Goal: Task Accomplishment & Management: Use online tool/utility

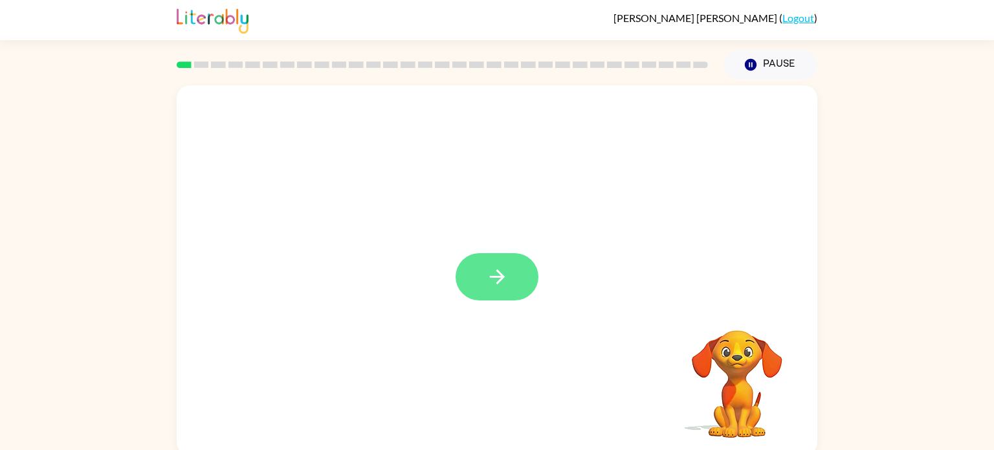
click at [497, 265] on button "button" at bounding box center [497, 276] width 83 height 47
click at [729, 330] on video "Your browser must support playing .mp4 files to use Literably. Please try using…" at bounding box center [736, 374] width 129 height 129
click at [514, 265] on button "button" at bounding box center [497, 276] width 83 height 47
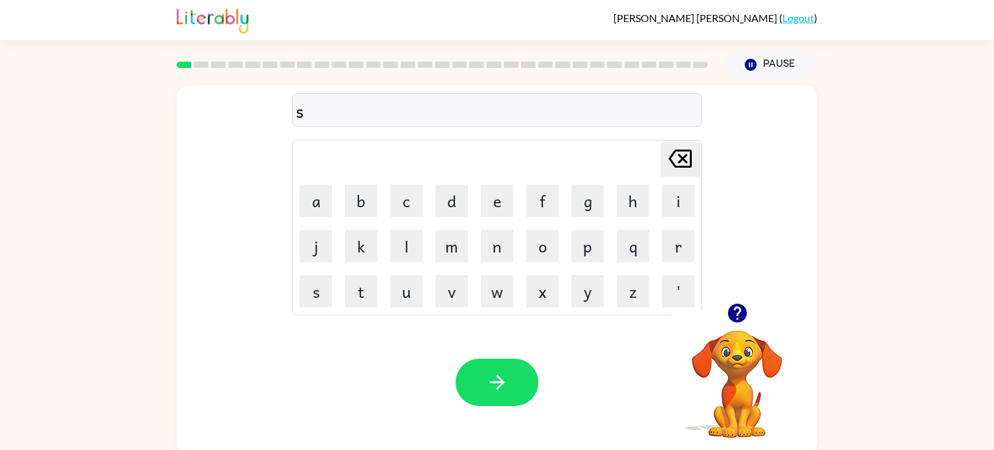
click at [513, 271] on td "w" at bounding box center [497, 291] width 44 height 44
click at [485, 394] on button "button" at bounding box center [497, 382] width 83 height 47
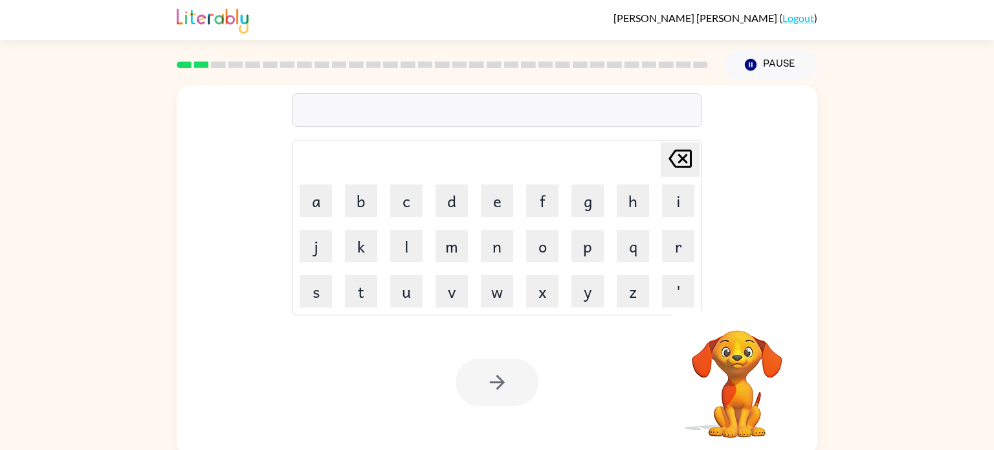
click at [410, 100] on div at bounding box center [497, 110] width 410 height 34
click at [394, 114] on div at bounding box center [497, 110] width 410 height 34
click at [389, 113] on div at bounding box center [497, 110] width 410 height 34
click at [399, 103] on div at bounding box center [497, 110] width 410 height 34
click at [441, 107] on div at bounding box center [497, 110] width 410 height 34
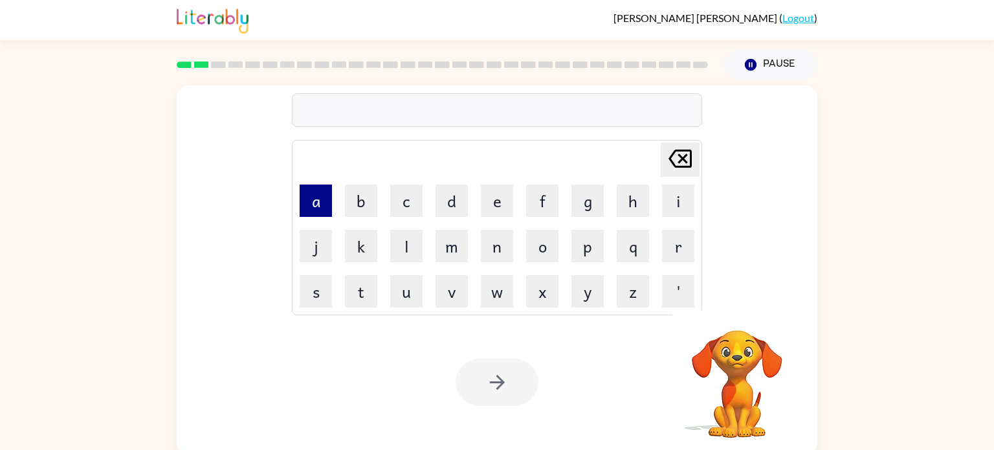
click at [326, 206] on button "a" at bounding box center [316, 200] width 32 height 32
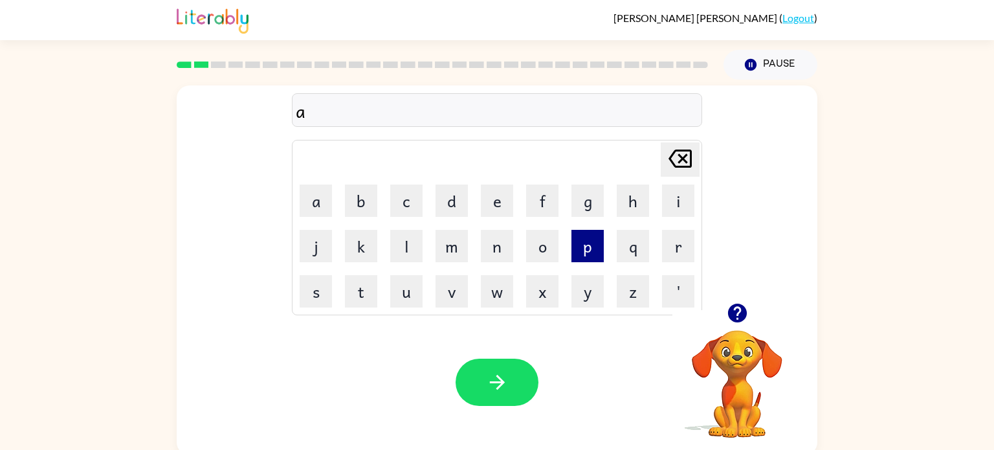
click at [586, 244] on button "p" at bounding box center [587, 246] width 32 height 32
click at [586, 243] on button "p" at bounding box center [587, 246] width 32 height 32
click at [672, 211] on button "i" at bounding box center [678, 200] width 32 height 32
click at [673, 253] on button "r" at bounding box center [678, 246] width 32 height 32
click at [500, 199] on button "e" at bounding box center [497, 200] width 32 height 32
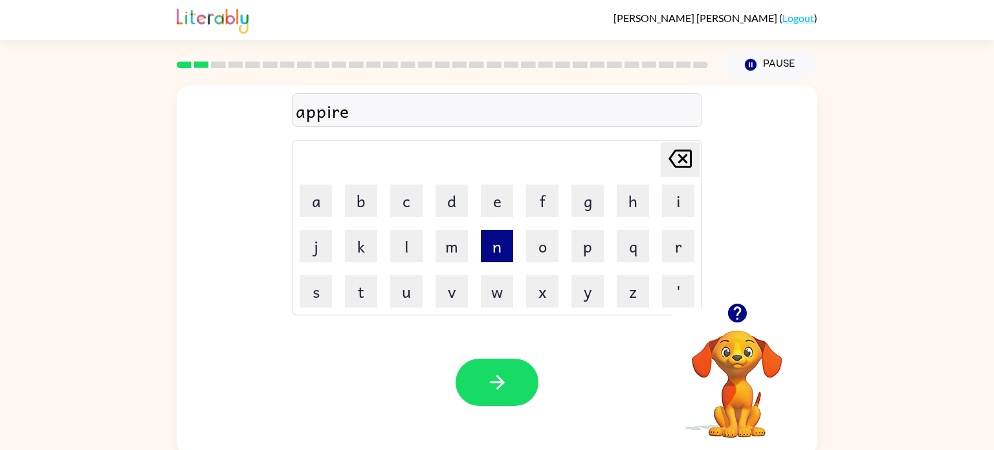
click at [506, 252] on button "n" at bounding box center [497, 246] width 32 height 32
click at [395, 214] on button "c" at bounding box center [406, 200] width 32 height 32
click at [478, 209] on td "e" at bounding box center [497, 201] width 44 height 44
click at [489, 209] on button "e" at bounding box center [497, 200] width 32 height 32
click at [320, 291] on button "s" at bounding box center [316, 291] width 32 height 32
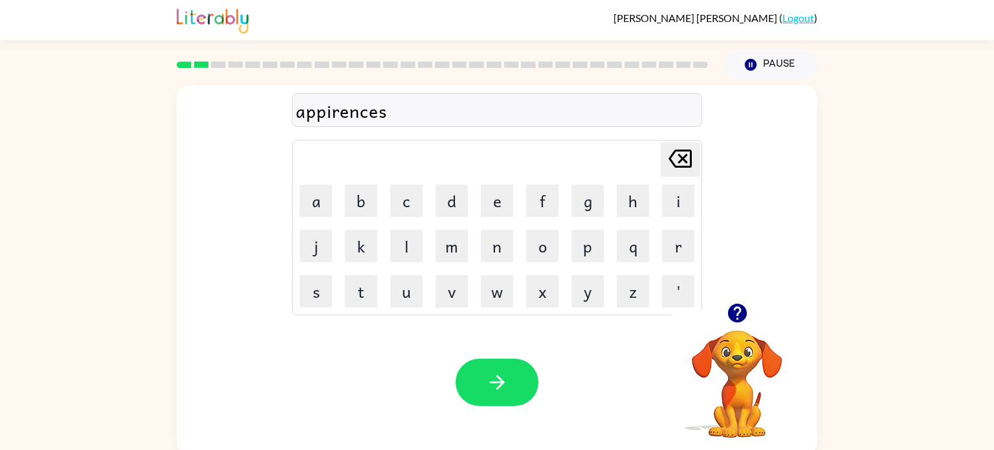
click at [368, 121] on div "appirences" at bounding box center [497, 110] width 403 height 27
click at [367, 119] on div "appirences" at bounding box center [497, 110] width 403 height 27
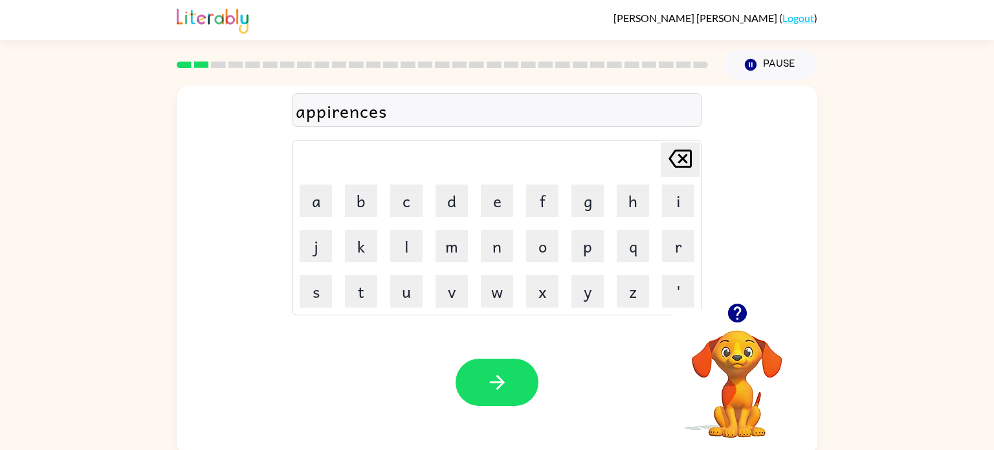
click at [592, 357] on div "Your browser must support playing .mp4 files to use Literably. Please try using…" at bounding box center [497, 382] width 641 height 146
click at [500, 371] on icon "button" at bounding box center [497, 382] width 23 height 23
click at [670, 247] on button "r" at bounding box center [678, 246] width 32 height 32
click at [492, 206] on button "e" at bounding box center [497, 200] width 32 height 32
click at [323, 190] on button "a" at bounding box center [316, 200] width 32 height 32
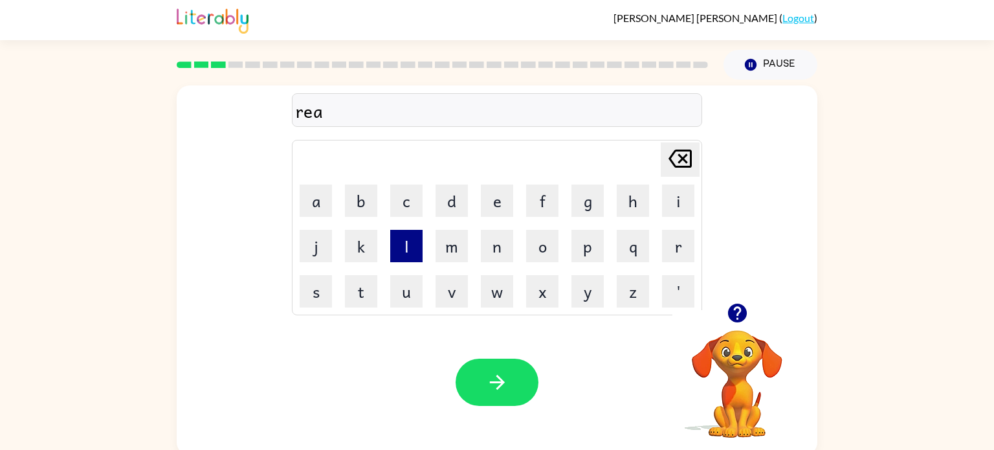
click at [408, 243] on button "l" at bounding box center [406, 246] width 32 height 32
click at [669, 213] on button "i" at bounding box center [678, 200] width 32 height 32
type button "i"
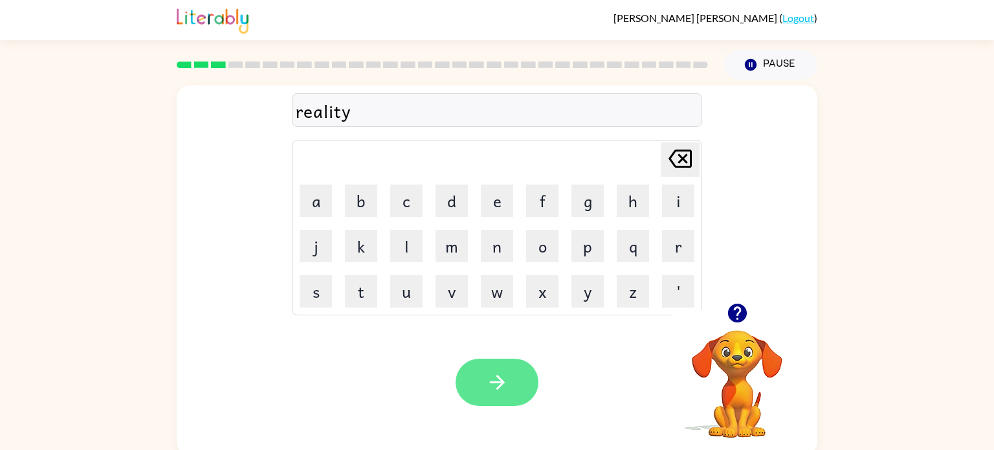
click at [478, 390] on button "button" at bounding box center [497, 382] width 83 height 47
click at [484, 373] on button "button" at bounding box center [497, 382] width 83 height 47
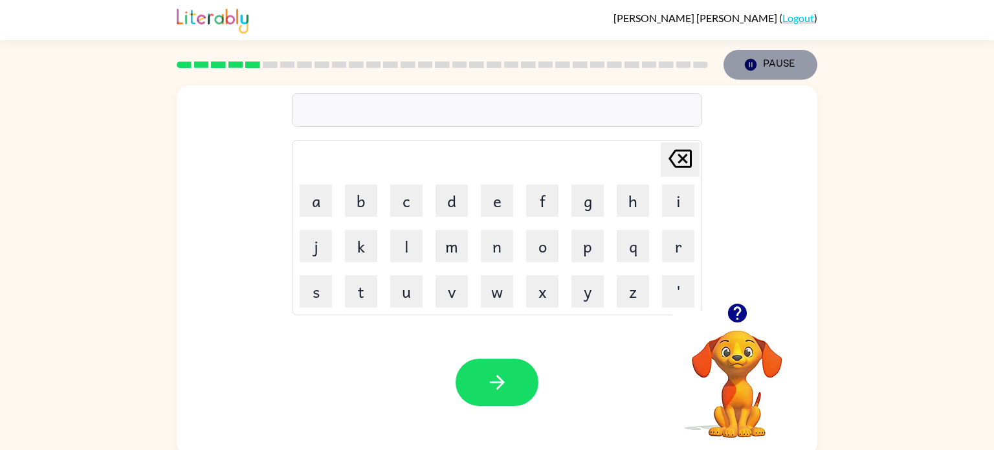
click at [782, 62] on button "Pause Pause" at bounding box center [771, 65] width 94 height 30
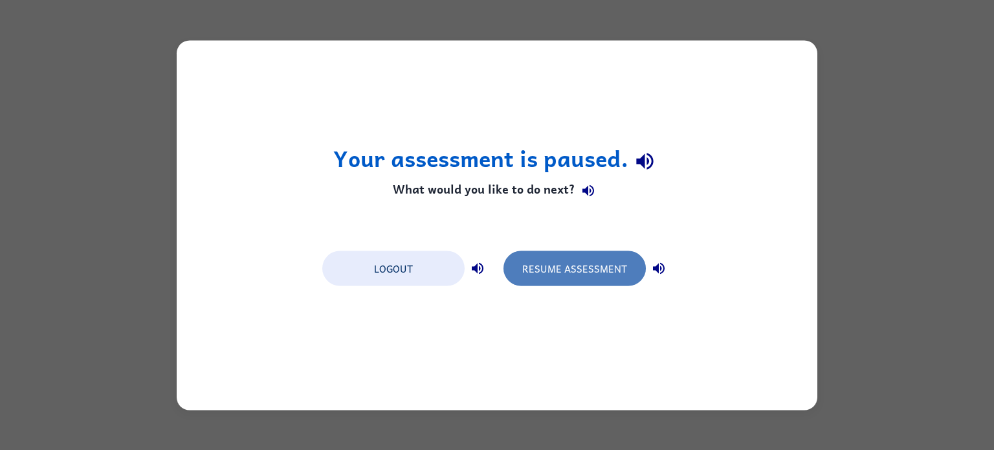
click at [564, 275] on button "Resume Assessment" at bounding box center [574, 267] width 142 height 35
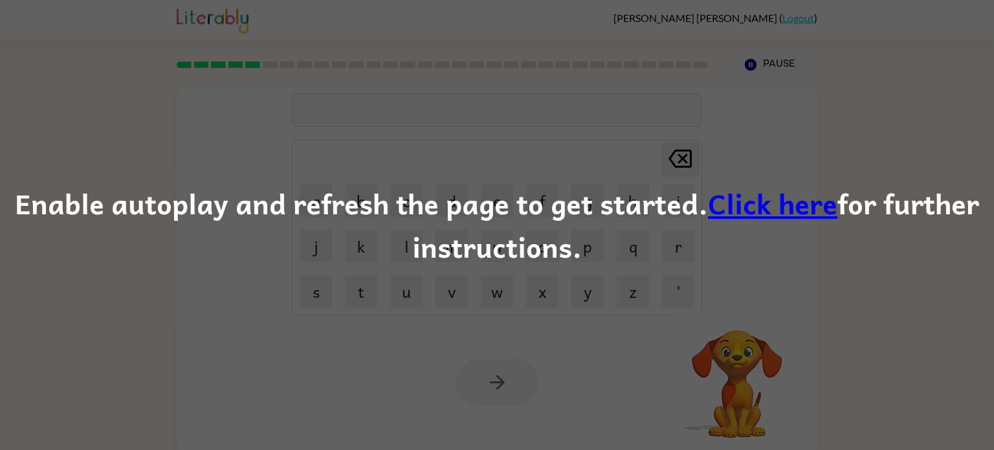
click at [775, 206] on link "Click here" at bounding box center [772, 202] width 129 height 43
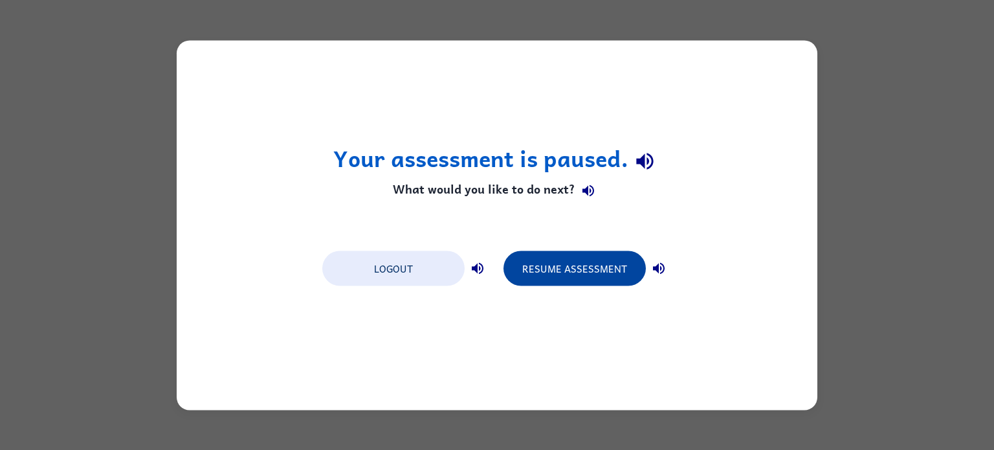
click at [574, 274] on button "Resume Assessment" at bounding box center [574, 267] width 142 height 35
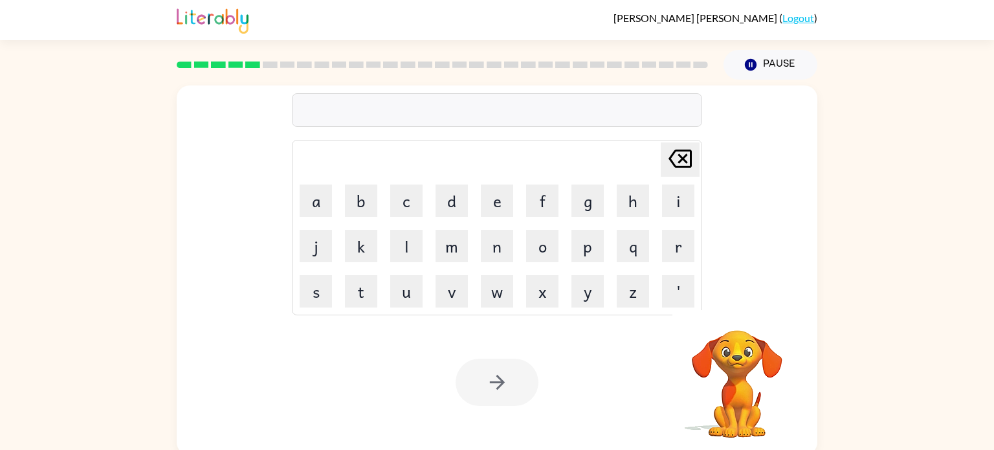
click at [234, 65] on rect at bounding box center [235, 64] width 15 height 6
click at [235, 65] on rect at bounding box center [235, 64] width 15 height 6
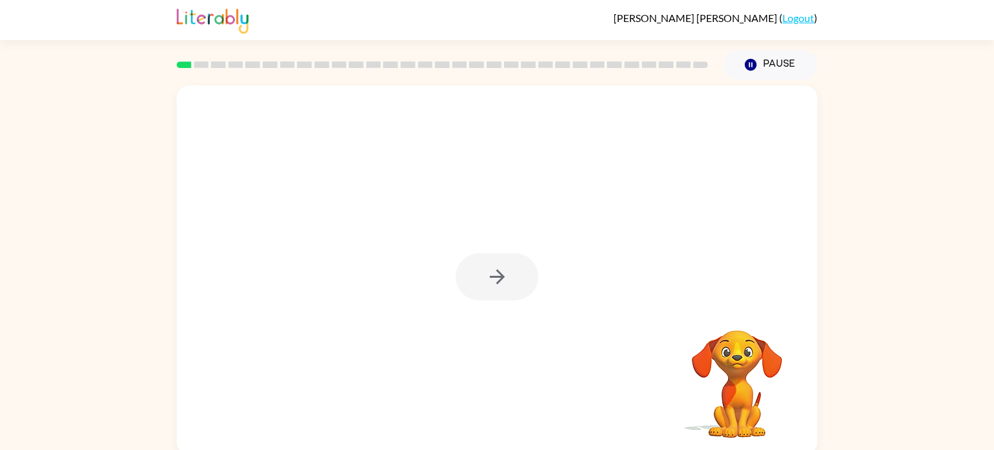
drag, startPoint x: 742, startPoint y: 360, endPoint x: 579, endPoint y: 307, distance: 170.7
click at [494, 276] on icon "button" at bounding box center [496, 276] width 15 height 15
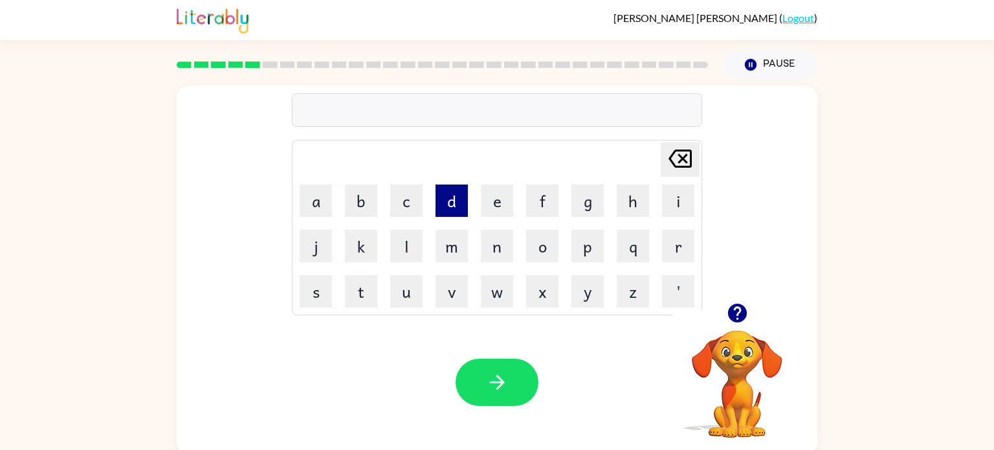
click at [453, 207] on button "d" at bounding box center [452, 200] width 32 height 32
click at [419, 300] on button "u" at bounding box center [406, 291] width 32 height 32
click at [591, 254] on button "p" at bounding box center [587, 246] width 32 height 32
click at [407, 254] on button "l" at bounding box center [406, 246] width 32 height 32
click at [674, 205] on button "i" at bounding box center [678, 200] width 32 height 32
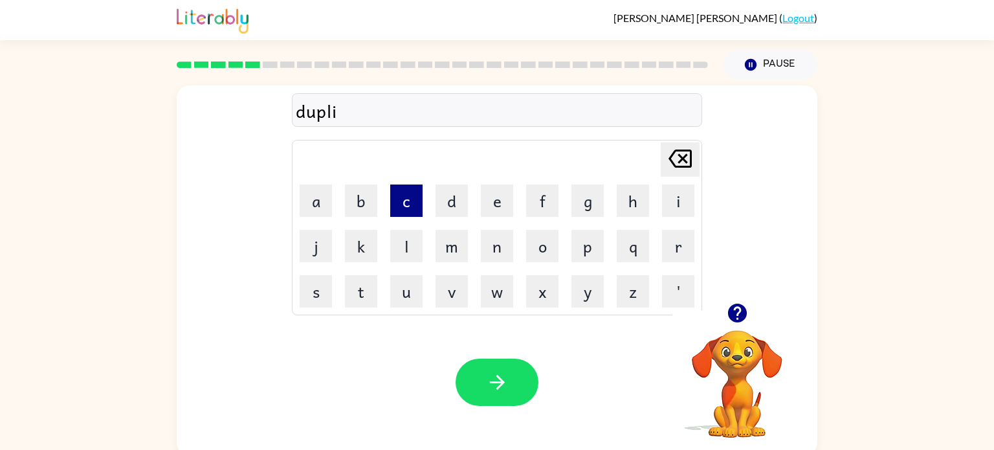
click at [417, 207] on button "c" at bounding box center [406, 200] width 32 height 32
click at [312, 200] on button "a" at bounding box center [316, 200] width 32 height 32
click at [359, 302] on button "t" at bounding box center [361, 291] width 32 height 32
click at [502, 202] on button "e" at bounding box center [497, 200] width 32 height 32
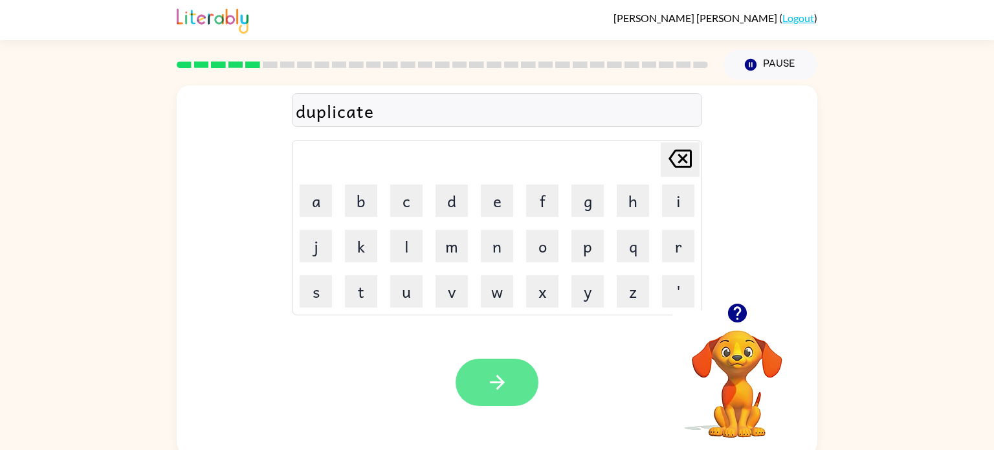
click at [518, 383] on button "button" at bounding box center [497, 382] width 83 height 47
click at [252, 72] on div at bounding box center [442, 64] width 547 height 45
click at [249, 65] on rect at bounding box center [252, 64] width 15 height 6
click at [653, 66] on rect at bounding box center [649, 64] width 15 height 6
click at [731, 313] on icon "button" at bounding box center [736, 313] width 19 height 19
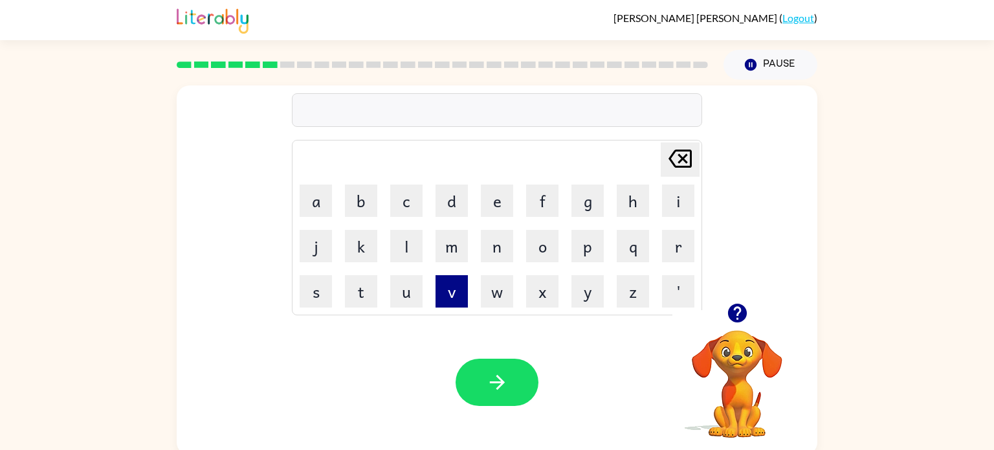
click at [451, 302] on button "v" at bounding box center [452, 291] width 32 height 32
click at [323, 207] on button "a" at bounding box center [316, 200] width 32 height 32
click at [397, 199] on button "c" at bounding box center [406, 200] width 32 height 32
click at [323, 197] on button "a" at bounding box center [316, 200] width 32 height 32
type button "a"
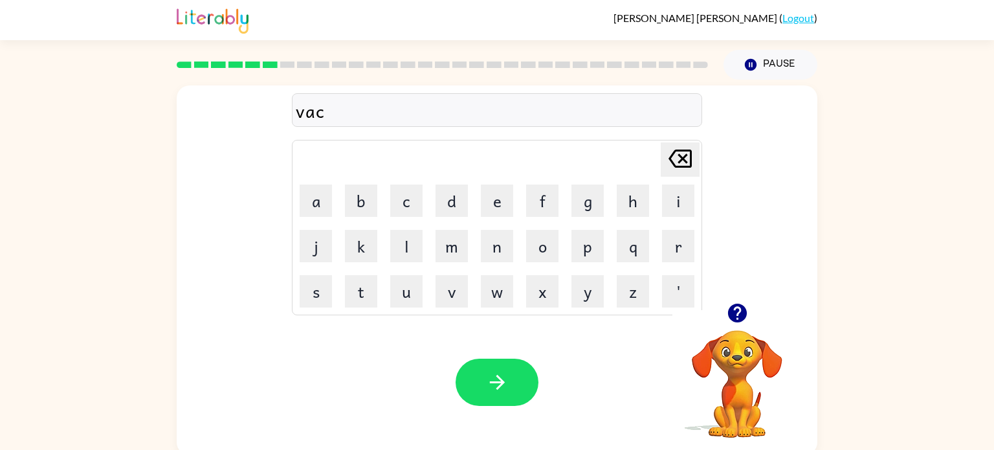
click at [277, 348] on div "Your browser must support playing .mp4 files to use Literably. Please try using…" at bounding box center [497, 382] width 641 height 146
click at [351, 287] on button "t" at bounding box center [361, 291] width 32 height 32
click at [678, 199] on button "i" at bounding box center [678, 200] width 32 height 32
type button "i"
click at [496, 371] on icon "button" at bounding box center [497, 382] width 23 height 23
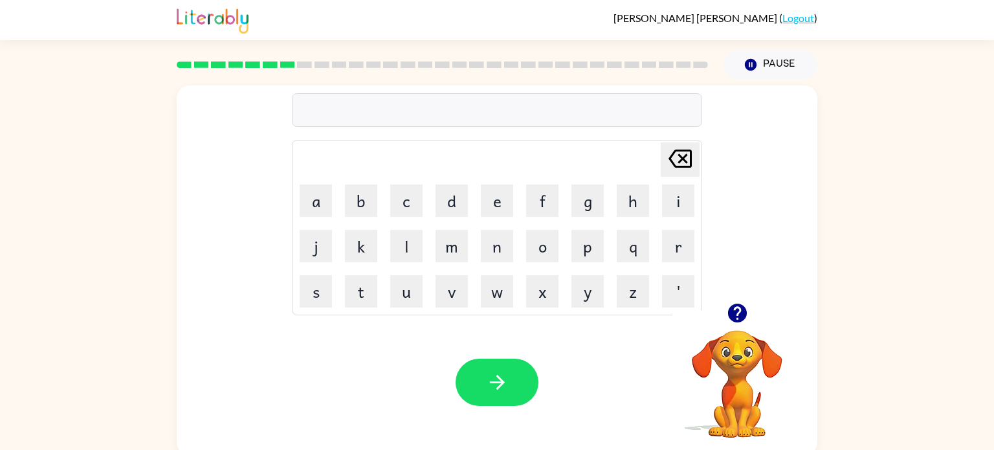
click at [680, 160] on icon at bounding box center [680, 158] width 23 height 18
click at [579, 256] on button "p" at bounding box center [587, 246] width 32 height 32
click at [395, 281] on button "u" at bounding box center [406, 291] width 32 height 32
click at [453, 206] on button "d" at bounding box center [452, 200] width 32 height 32
click at [454, 206] on button "d" at bounding box center [452, 200] width 32 height 32
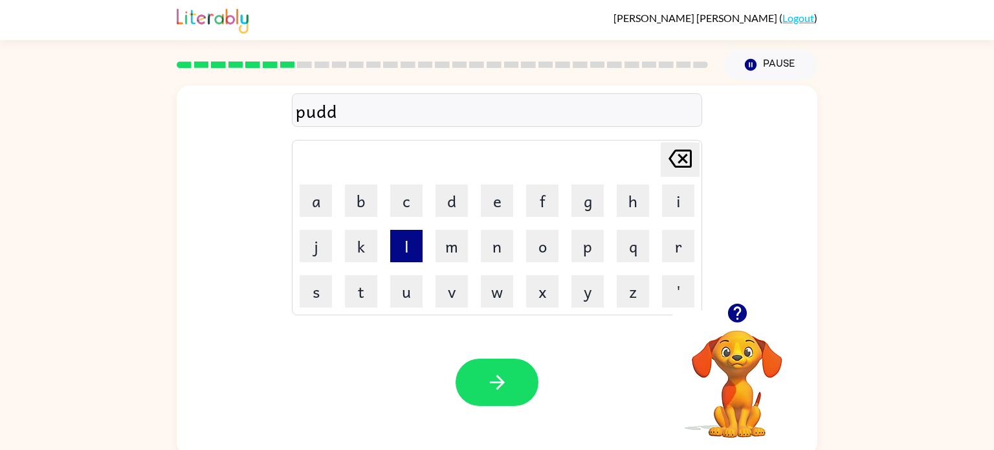
click at [399, 251] on button "l" at bounding box center [406, 246] width 32 height 32
click at [488, 207] on button "e" at bounding box center [497, 200] width 32 height 32
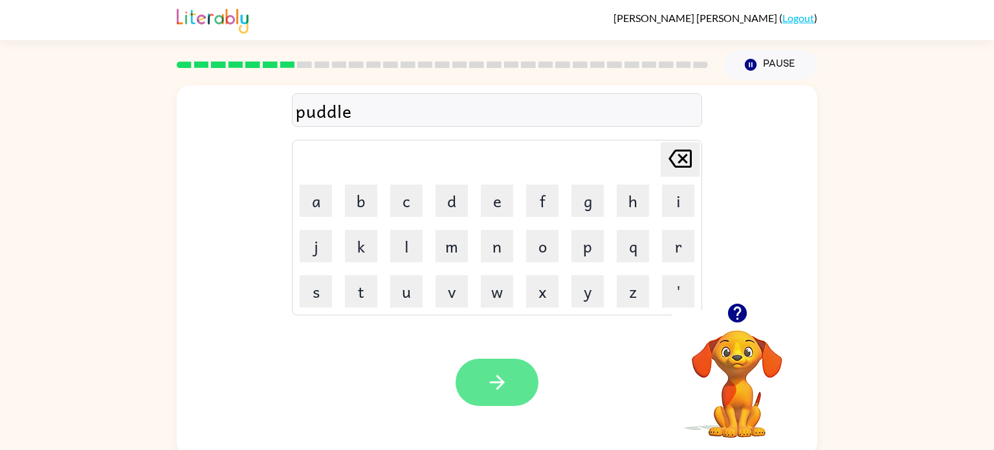
click at [499, 375] on icon "button" at bounding box center [497, 382] width 23 height 23
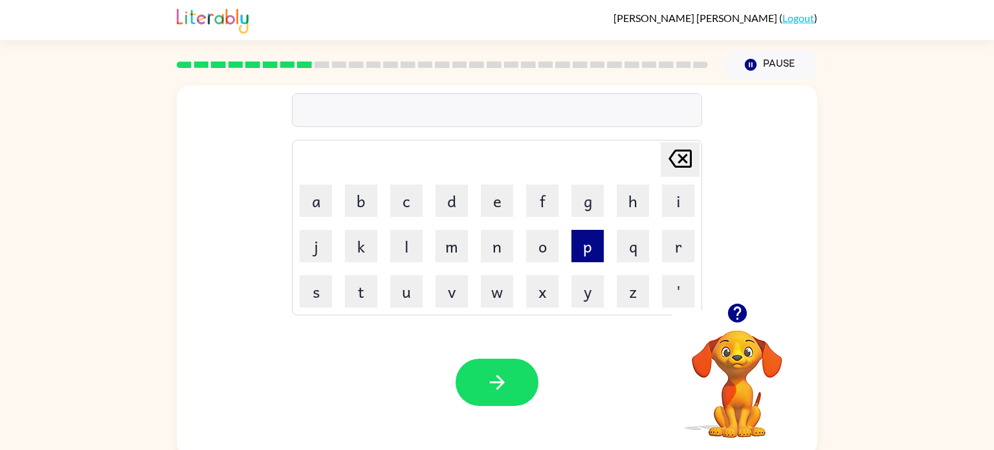
click at [592, 249] on button "p" at bounding box center [587, 246] width 32 height 32
click at [312, 206] on button "a" at bounding box center [316, 200] width 32 height 32
click at [676, 256] on button "r" at bounding box center [678, 246] width 32 height 32
click at [356, 289] on button "t" at bounding box center [361, 291] width 32 height 32
click at [685, 197] on button "i" at bounding box center [678, 200] width 32 height 32
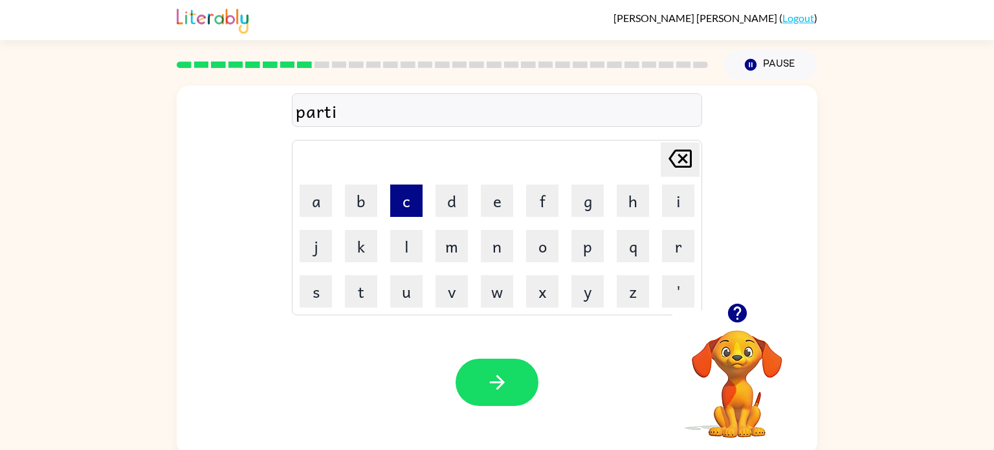
click at [413, 199] on button "c" at bounding box center [406, 200] width 32 height 32
click at [412, 249] on button "l" at bounding box center [406, 246] width 32 height 32
click at [501, 206] on button "e" at bounding box center [497, 200] width 32 height 32
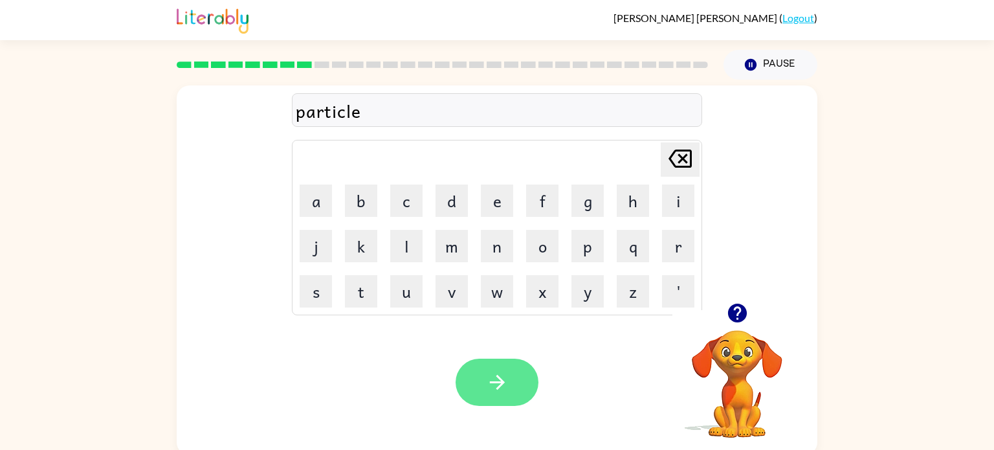
click at [501, 375] on icon "button" at bounding box center [497, 382] width 23 height 23
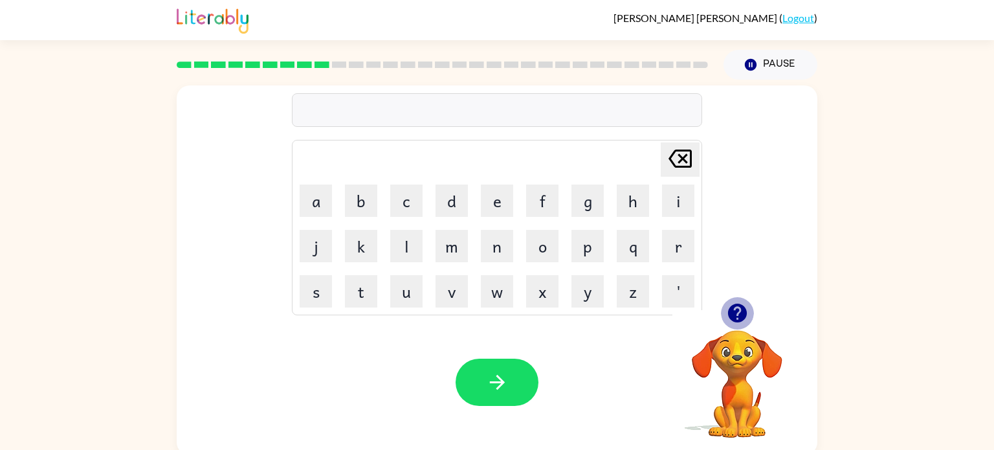
click at [738, 315] on icon "button" at bounding box center [736, 313] width 19 height 19
click at [682, 244] on button "r" at bounding box center [678, 246] width 32 height 32
click at [498, 206] on button "e" at bounding box center [497, 200] width 32 height 32
click at [403, 208] on button "c" at bounding box center [406, 200] width 32 height 32
click at [305, 212] on button "a" at bounding box center [316, 200] width 32 height 32
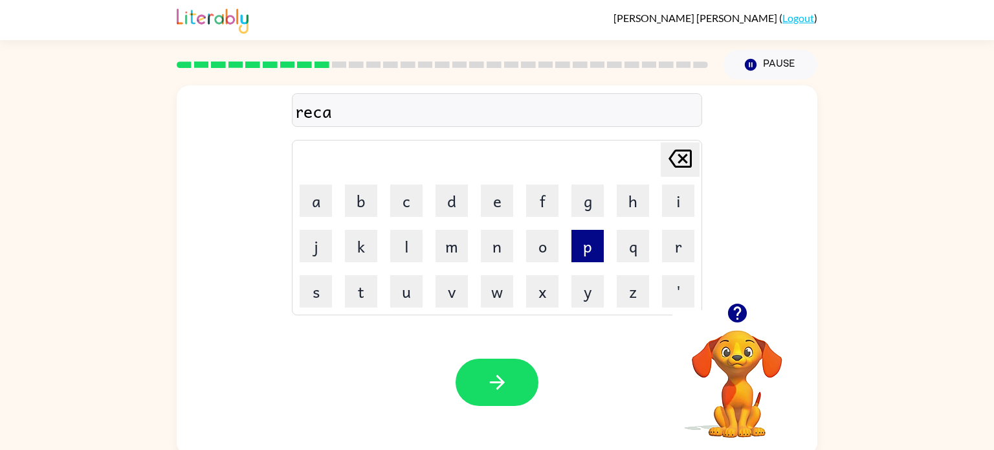
click at [571, 244] on button "p" at bounding box center [587, 246] width 32 height 32
click at [397, 280] on button "u" at bounding box center [406, 291] width 32 height 32
type button "u"
click at [491, 208] on button "e" at bounding box center [497, 200] width 32 height 32
click at [344, 115] on div "recapure" at bounding box center [497, 110] width 403 height 27
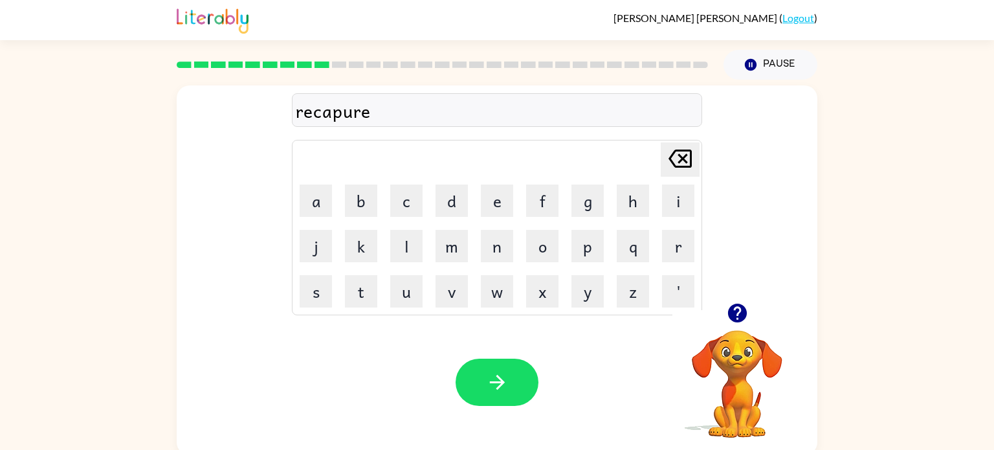
click at [344, 115] on div "recapure" at bounding box center [497, 110] width 403 height 27
click at [439, 368] on div "Your browser must support playing .mp4 files to use Literably. Please try using…" at bounding box center [497, 382] width 641 height 146
click at [354, 114] on div "recapure" at bounding box center [497, 110] width 403 height 27
click at [357, 113] on div "recapure" at bounding box center [497, 110] width 403 height 27
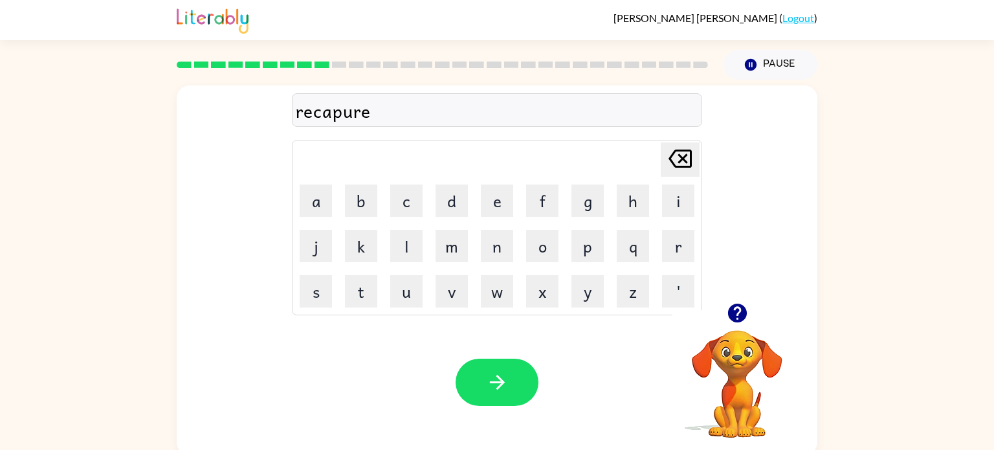
click at [348, 115] on div "recapure" at bounding box center [497, 110] width 403 height 27
click at [366, 115] on div "recapure" at bounding box center [497, 110] width 403 height 27
click at [363, 113] on div "recapure" at bounding box center [497, 110] width 403 height 27
click at [334, 114] on div "recapure" at bounding box center [497, 110] width 403 height 27
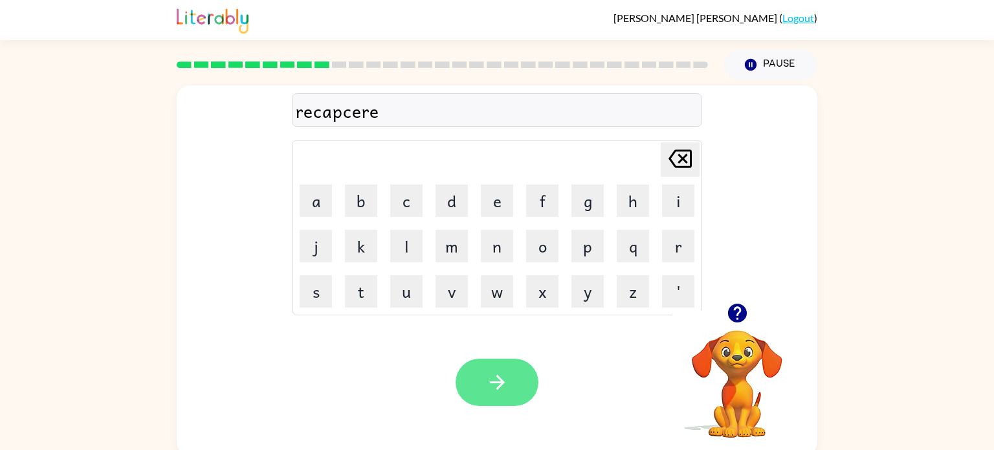
click at [486, 381] on icon "button" at bounding box center [497, 382] width 23 height 23
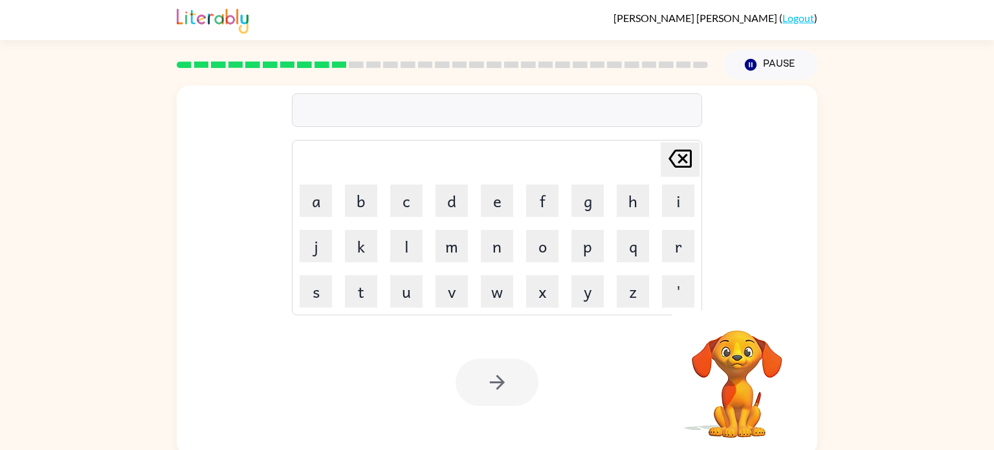
click at [401, 107] on div at bounding box center [497, 110] width 410 height 34
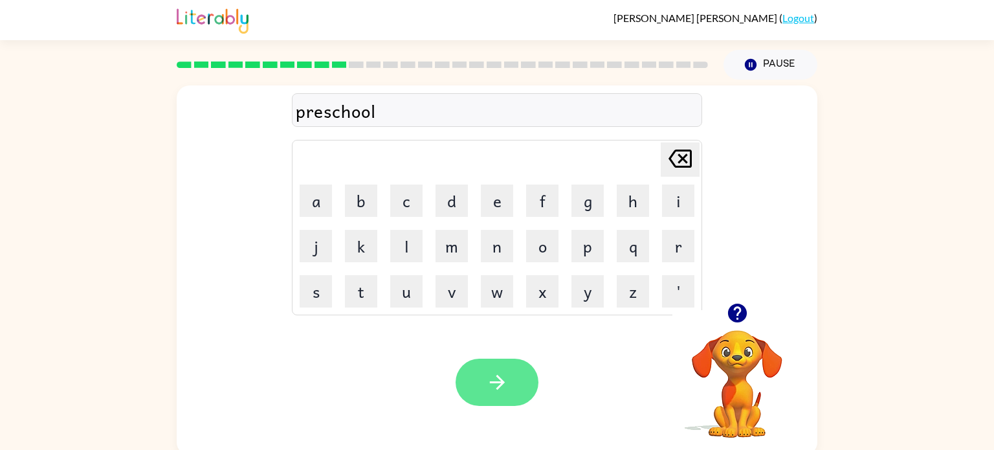
click at [492, 380] on icon "button" at bounding box center [497, 382] width 23 height 23
click at [499, 391] on icon "button" at bounding box center [497, 382] width 23 height 23
click at [500, 389] on icon "button" at bounding box center [497, 382] width 23 height 23
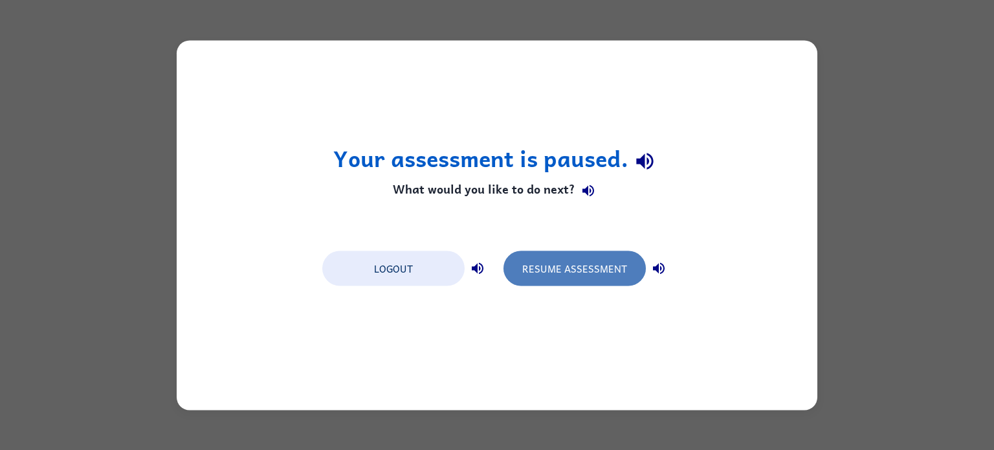
click at [579, 264] on button "Resume Assessment" at bounding box center [574, 267] width 142 height 35
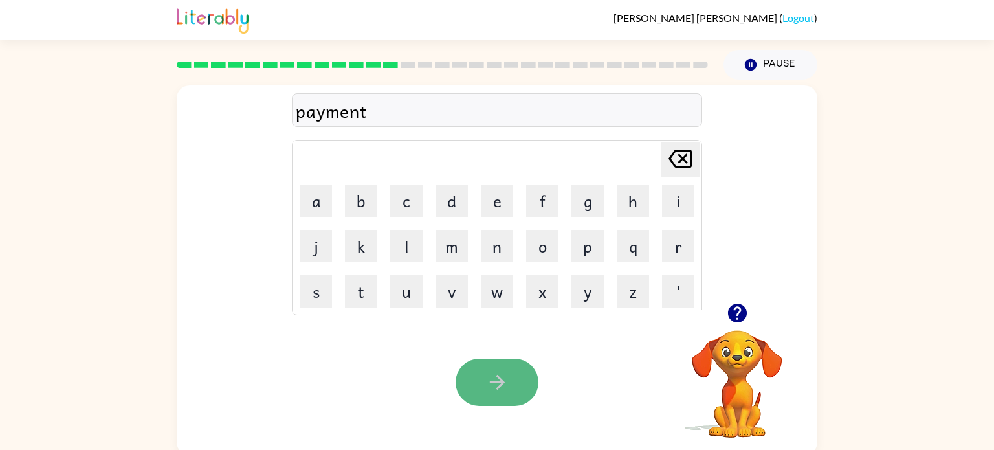
click at [487, 394] on button "button" at bounding box center [497, 382] width 83 height 47
drag, startPoint x: 751, startPoint y: 348, endPoint x: 735, endPoint y: 351, distance: 16.5
click at [735, 351] on video "Your browser must support playing .mp4 files to use Literably. Please try using…" at bounding box center [736, 374] width 129 height 129
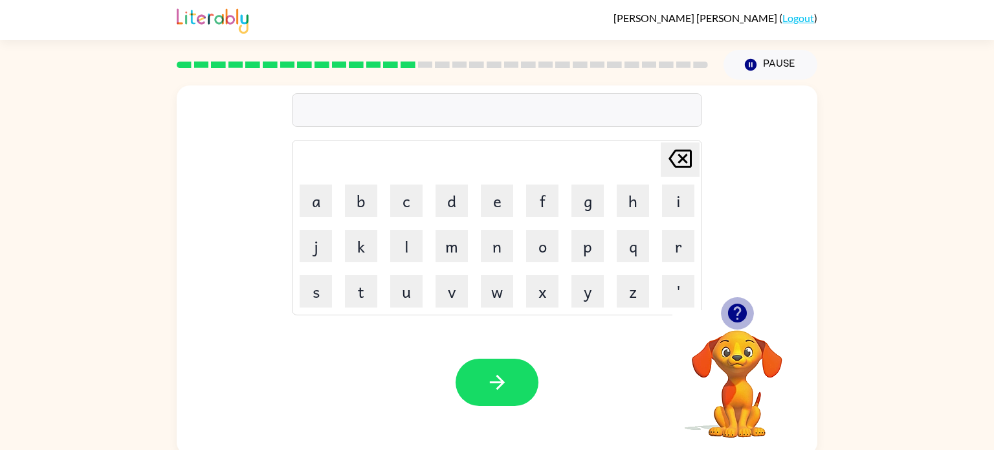
click at [731, 311] on icon "button" at bounding box center [736, 313] width 19 height 19
click at [724, 309] on button "button" at bounding box center [737, 312] width 33 height 33
click at [729, 314] on icon "button" at bounding box center [736, 313] width 19 height 19
click at [326, 117] on div "majer" at bounding box center [497, 110] width 403 height 27
click at [325, 116] on div "majer" at bounding box center [497, 110] width 403 height 27
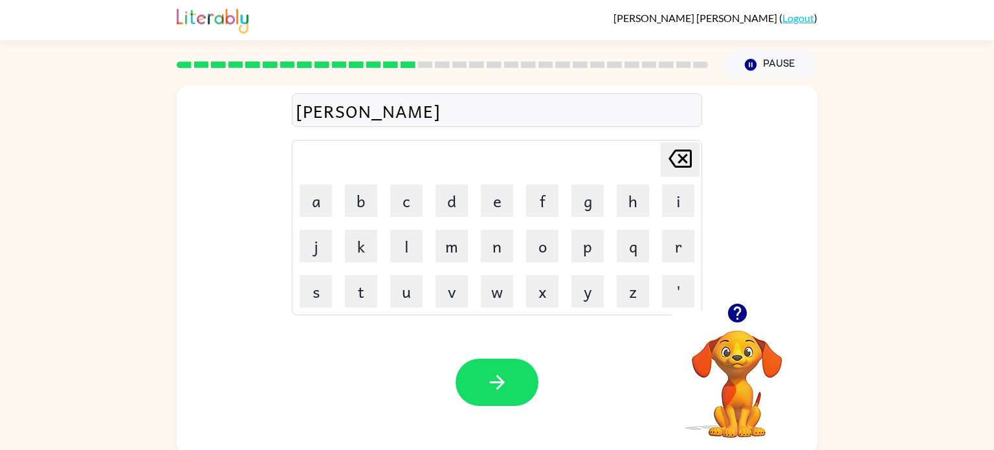
click at [732, 307] on icon "button" at bounding box center [736, 313] width 19 height 19
click at [735, 313] on icon "button" at bounding box center [736, 313] width 19 height 19
click at [733, 306] on icon "button" at bounding box center [736, 313] width 19 height 19
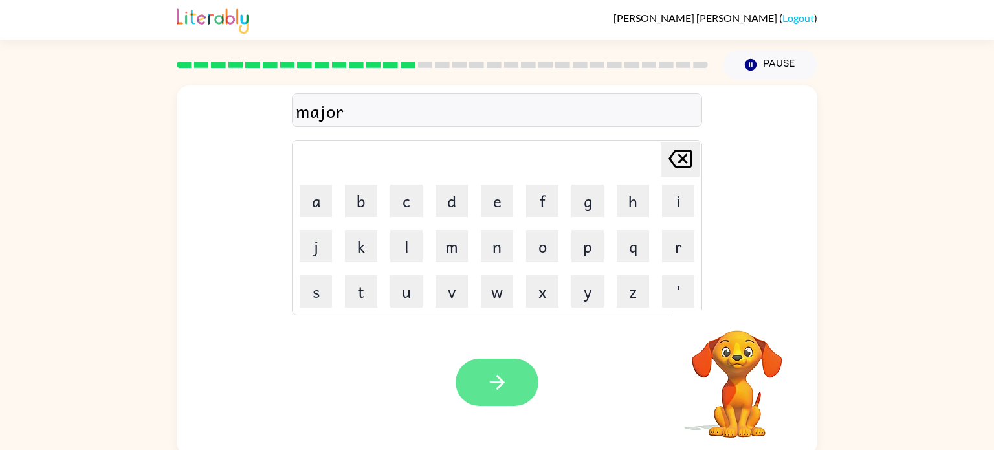
click at [507, 367] on button "button" at bounding box center [497, 382] width 83 height 47
click at [736, 313] on icon "button" at bounding box center [736, 313] width 19 height 19
click at [726, 308] on icon "button" at bounding box center [737, 313] width 23 height 23
click at [744, 320] on icon "button" at bounding box center [737, 313] width 23 height 23
click at [474, 384] on button "button" at bounding box center [497, 382] width 83 height 47
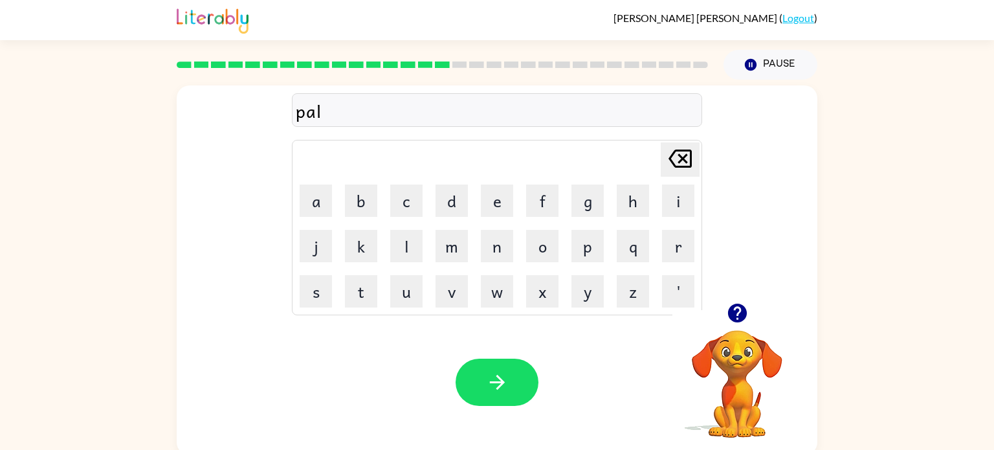
click at [740, 310] on icon "button" at bounding box center [737, 313] width 23 height 23
click at [520, 374] on button "button" at bounding box center [497, 382] width 83 height 47
click at [503, 370] on button "button" at bounding box center [497, 382] width 83 height 47
click at [742, 310] on icon "button" at bounding box center [736, 313] width 19 height 19
click at [742, 313] on icon "button" at bounding box center [736, 313] width 19 height 19
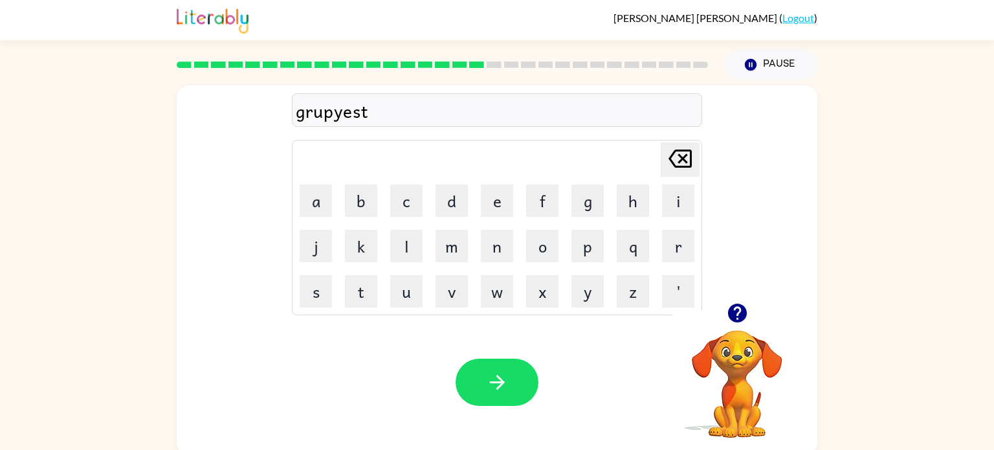
click at [371, 111] on div "grupyest" at bounding box center [497, 110] width 403 height 27
click at [736, 309] on icon "button" at bounding box center [736, 313] width 19 height 19
click at [740, 320] on icon "button" at bounding box center [736, 313] width 19 height 19
click at [728, 313] on icon "button" at bounding box center [736, 313] width 19 height 19
click at [508, 373] on icon "button" at bounding box center [497, 382] width 23 height 23
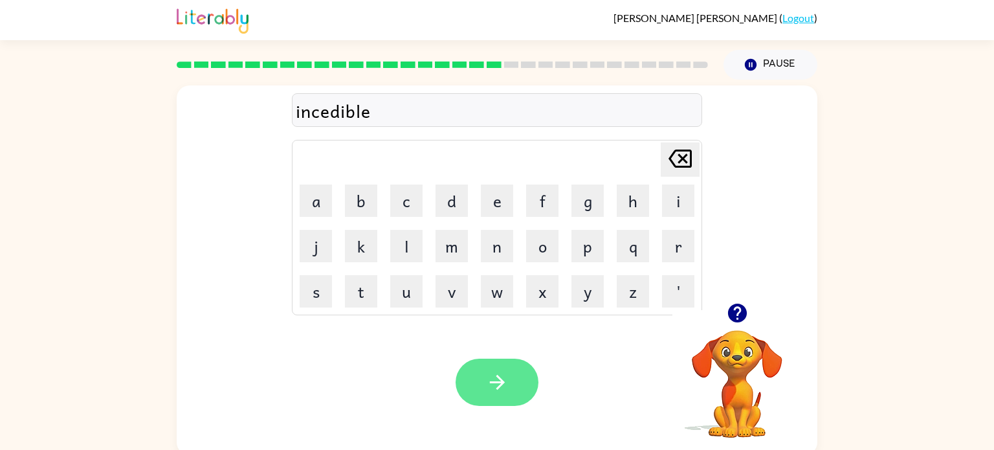
click at [491, 386] on icon "button" at bounding box center [497, 382] width 23 height 23
click at [494, 375] on icon "button" at bounding box center [497, 382] width 23 height 23
click at [490, 378] on icon "button" at bounding box center [497, 382] width 23 height 23
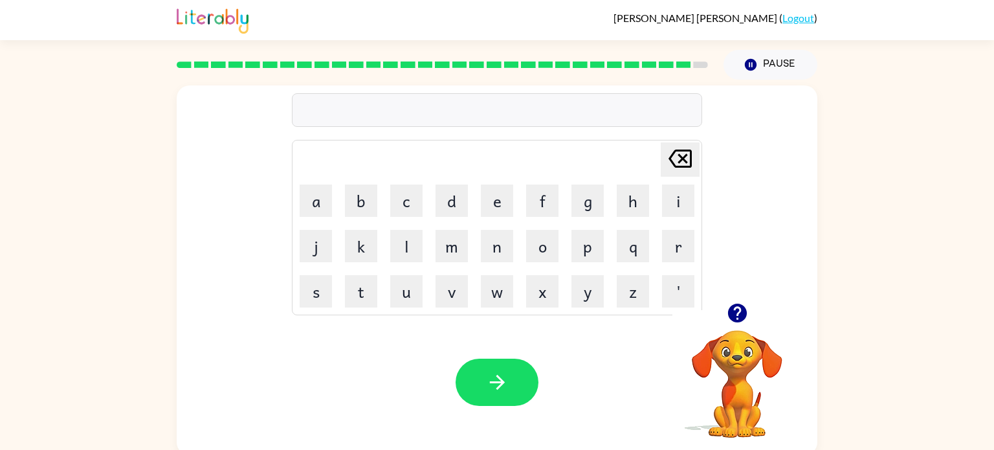
click at [744, 315] on icon "button" at bounding box center [736, 313] width 19 height 19
click at [743, 316] on icon "button" at bounding box center [736, 313] width 19 height 19
click at [740, 311] on icon "button" at bounding box center [737, 313] width 23 height 23
